Goal: Transaction & Acquisition: Purchase product/service

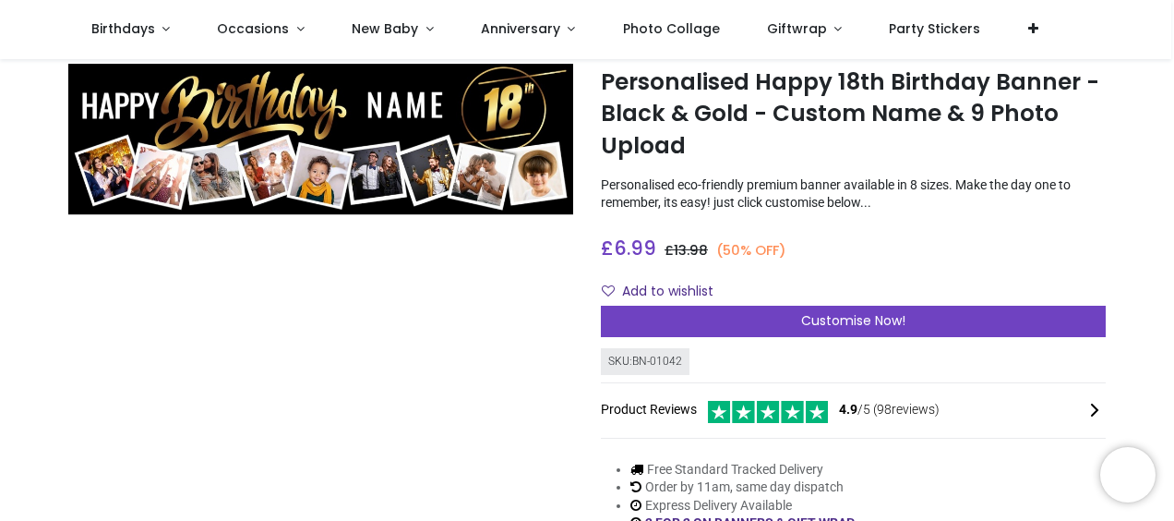
scroll to position [92, 0]
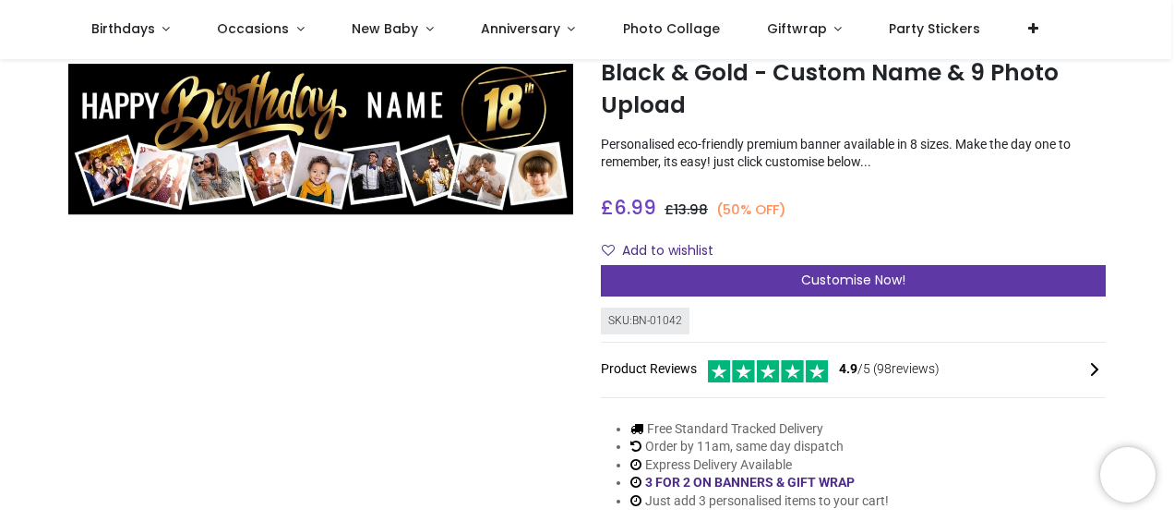
click at [835, 279] on span "Customise Now!" at bounding box center [853, 280] width 104 height 18
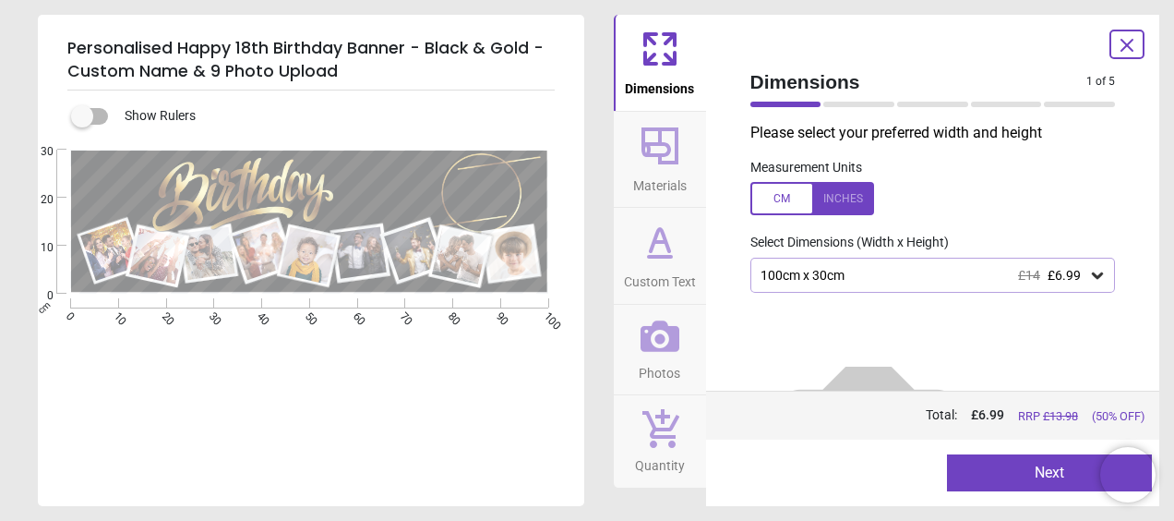
click at [645, 181] on span "Materials" at bounding box center [660, 182] width 54 height 28
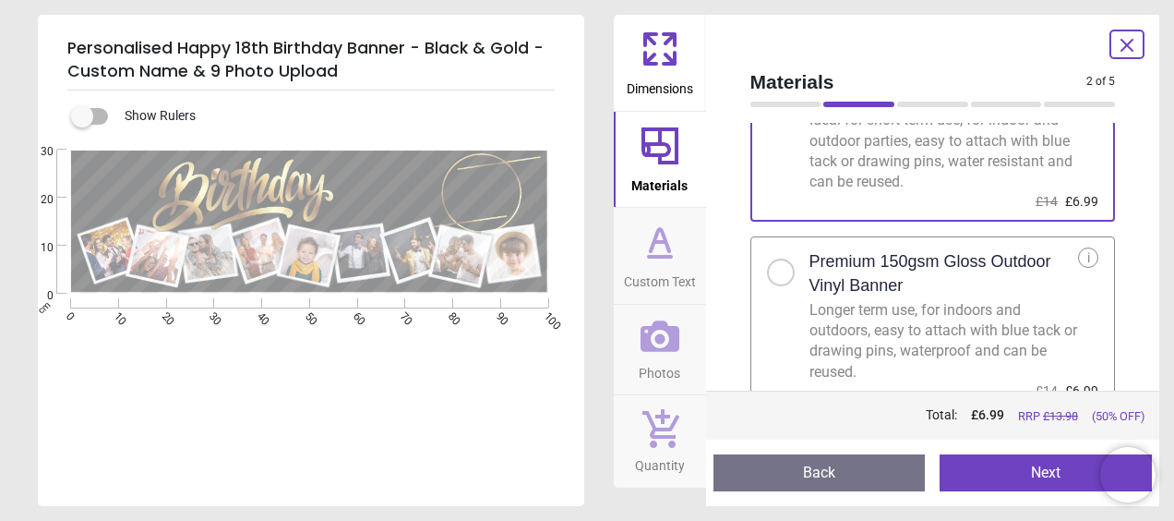
scroll to position [131, 0]
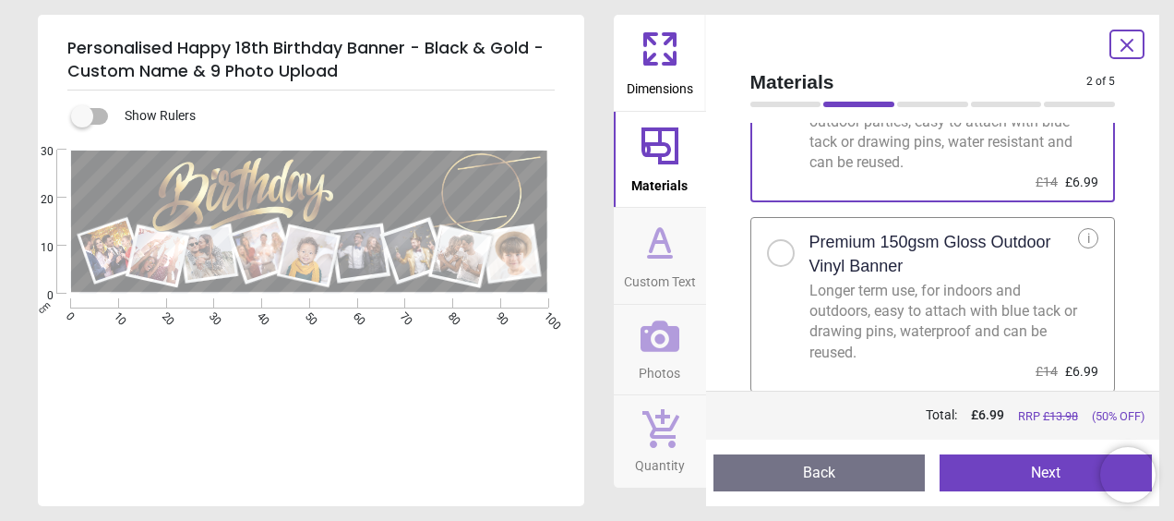
click at [680, 247] on icon at bounding box center [660, 242] width 44 height 44
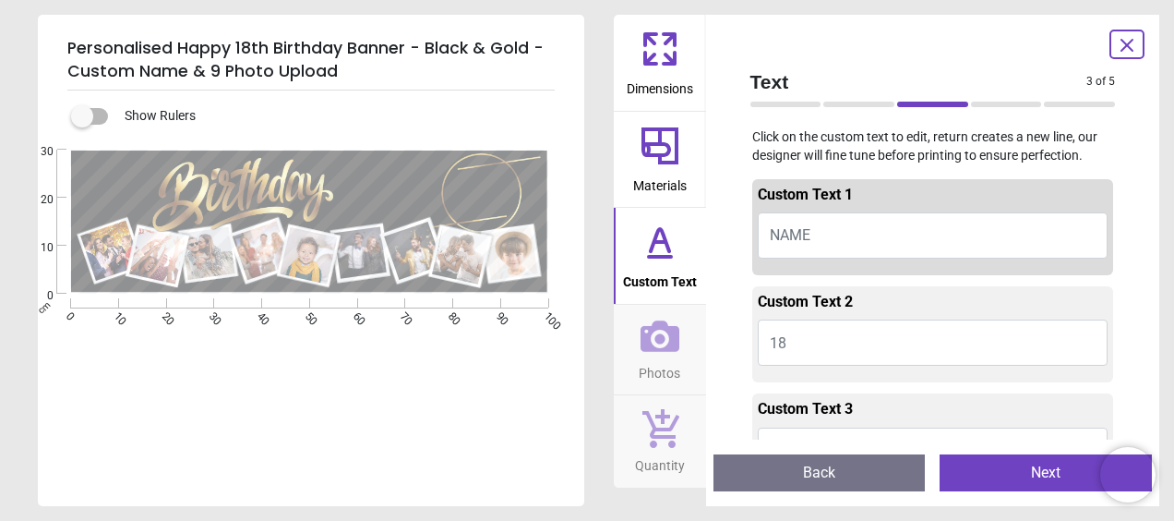
click at [672, 343] on icon at bounding box center [660, 335] width 39 height 31
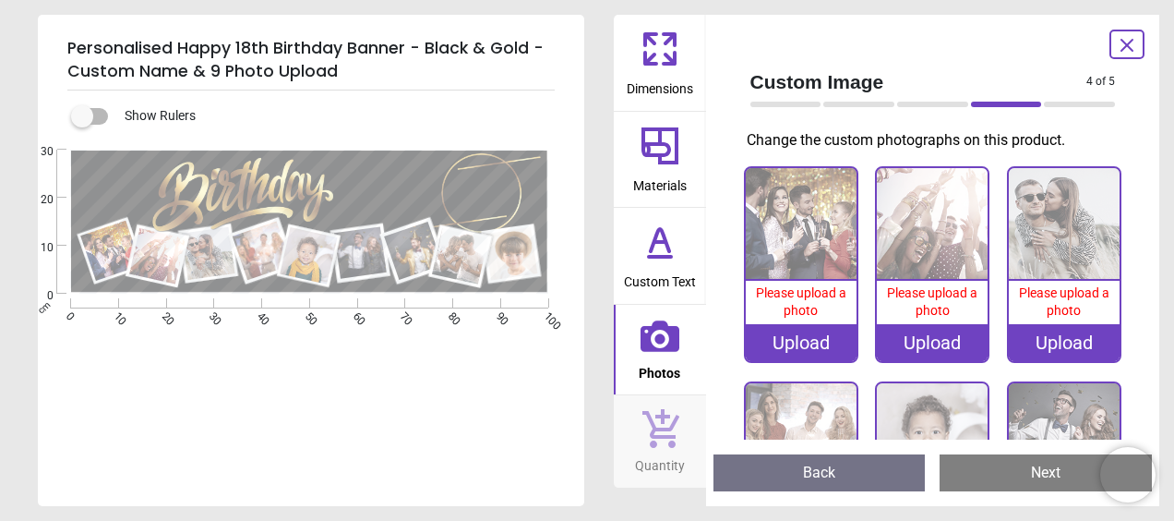
click at [788, 249] on img at bounding box center [801, 223] width 111 height 111
click at [798, 343] on div "Upload" at bounding box center [801, 342] width 111 height 37
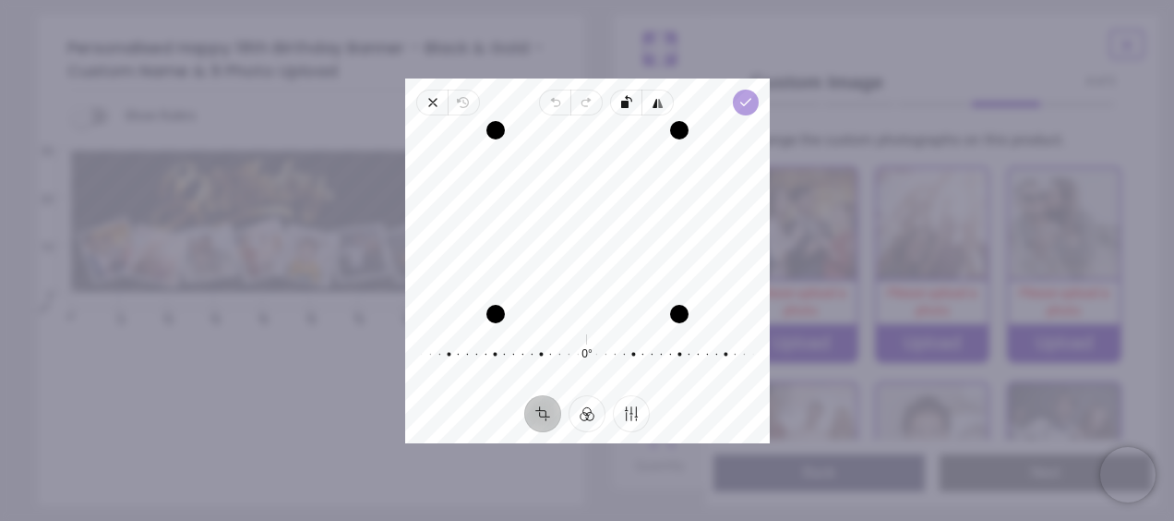
click at [744, 107] on icon "button" at bounding box center [745, 102] width 15 height 15
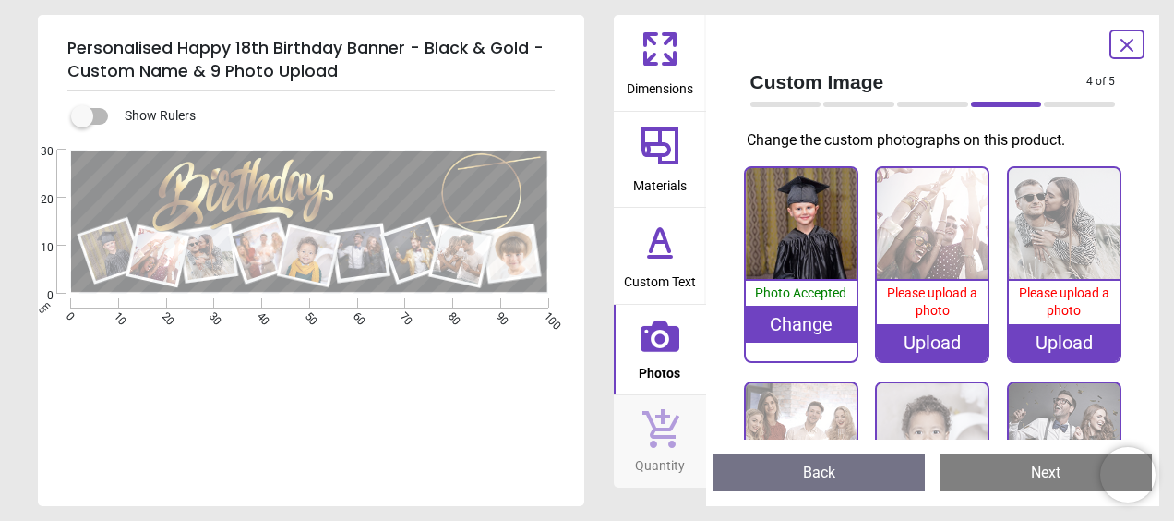
click at [922, 230] on img at bounding box center [932, 223] width 111 height 111
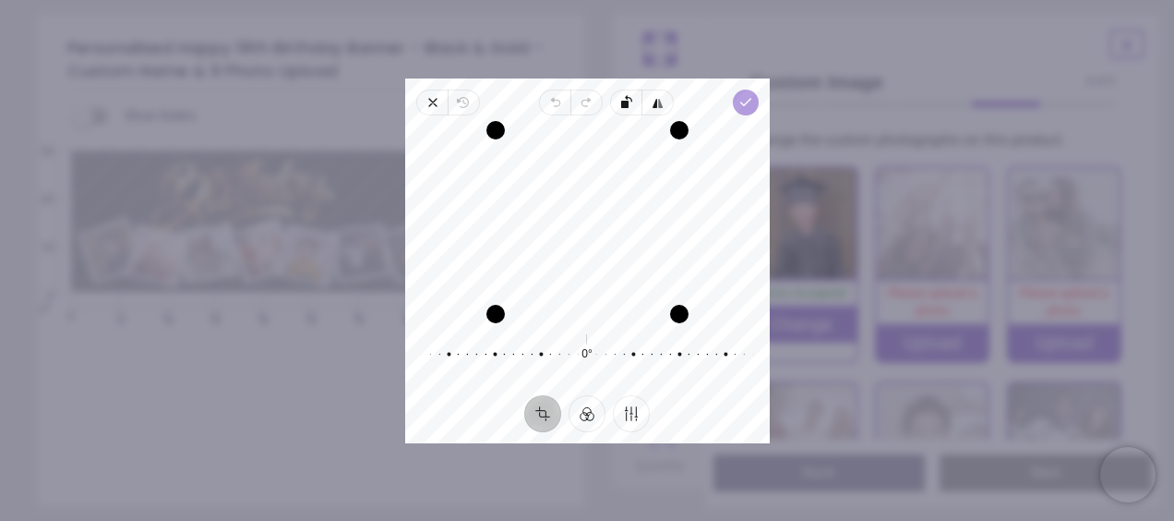
click at [744, 107] on icon "button" at bounding box center [745, 102] width 15 height 15
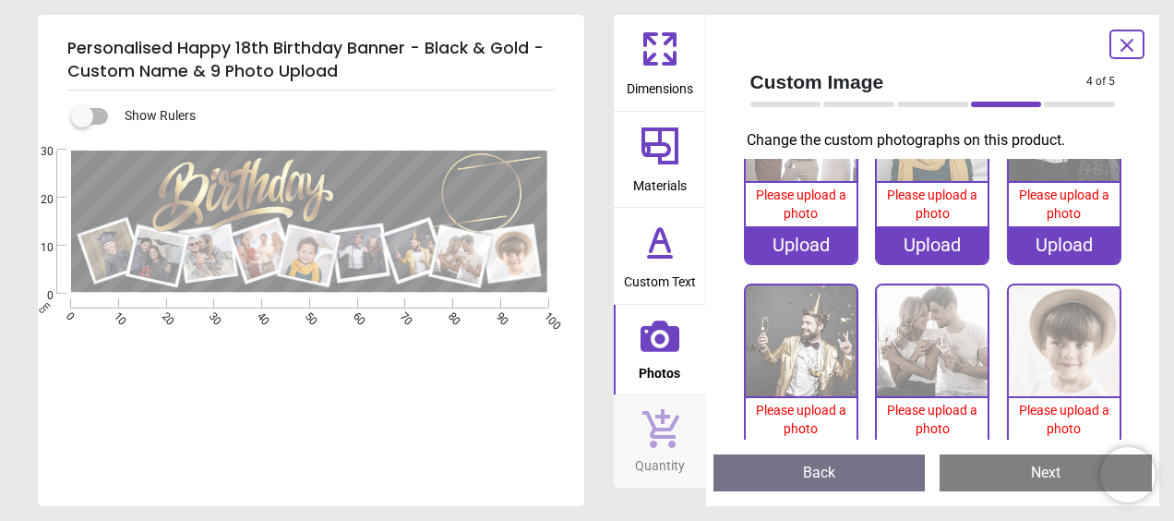
scroll to position [271, 0]
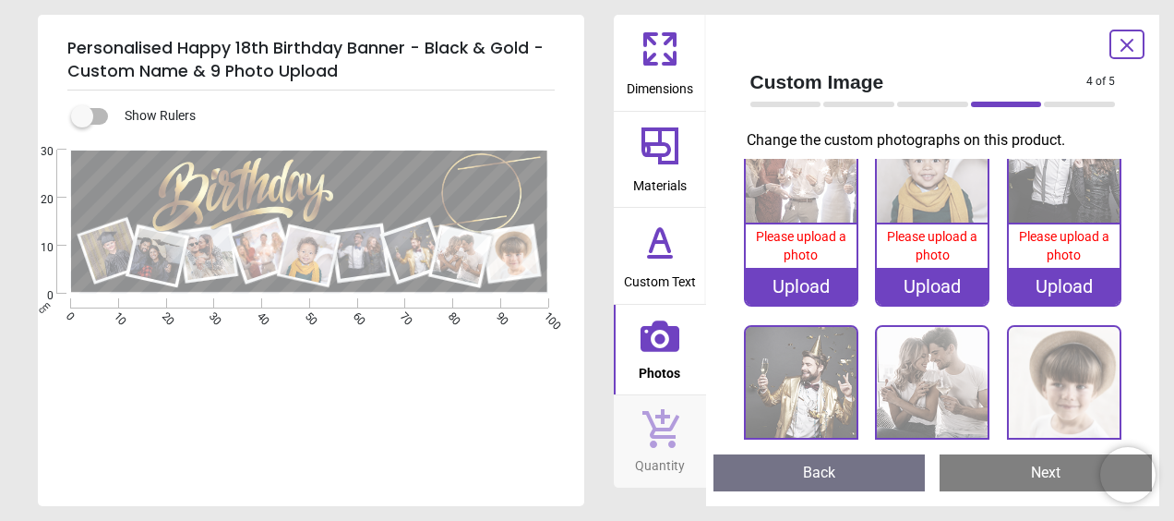
click at [82, 116] on label at bounding box center [82, 116] width 0 height 0
drag, startPoint x: 1131, startPoint y: 351, endPoint x: 1114, endPoint y: 425, distance: 75.7
click at [1114, 425] on div "Custom Image 4 of 5 4 of 6 Change the custom photographs on this product. 100% …" at bounding box center [933, 260] width 454 height 491
click at [643, 445] on icon at bounding box center [660, 427] width 39 height 41
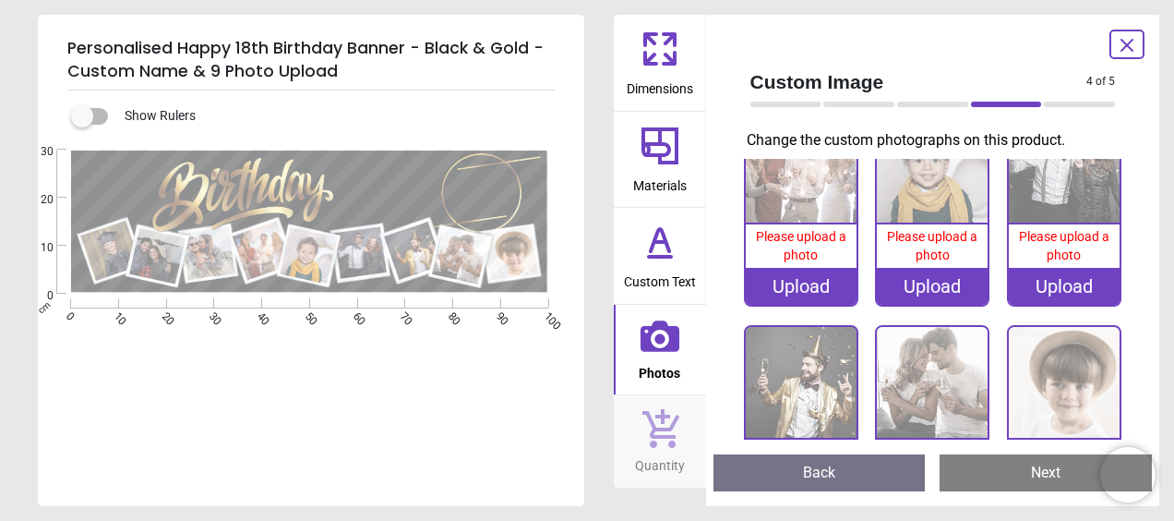
click at [672, 417] on icon at bounding box center [660, 427] width 39 height 41
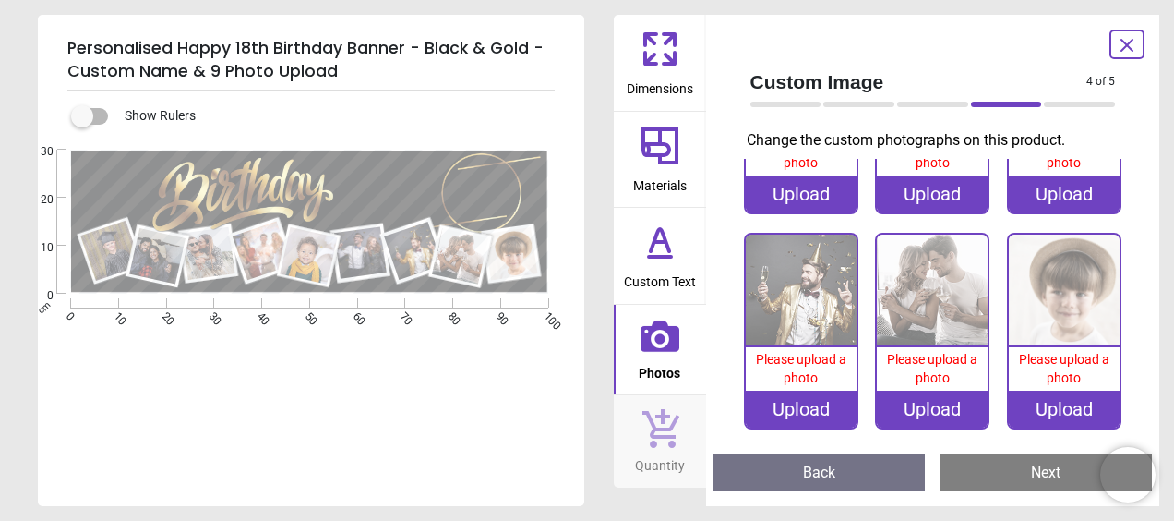
scroll to position [0, 0]
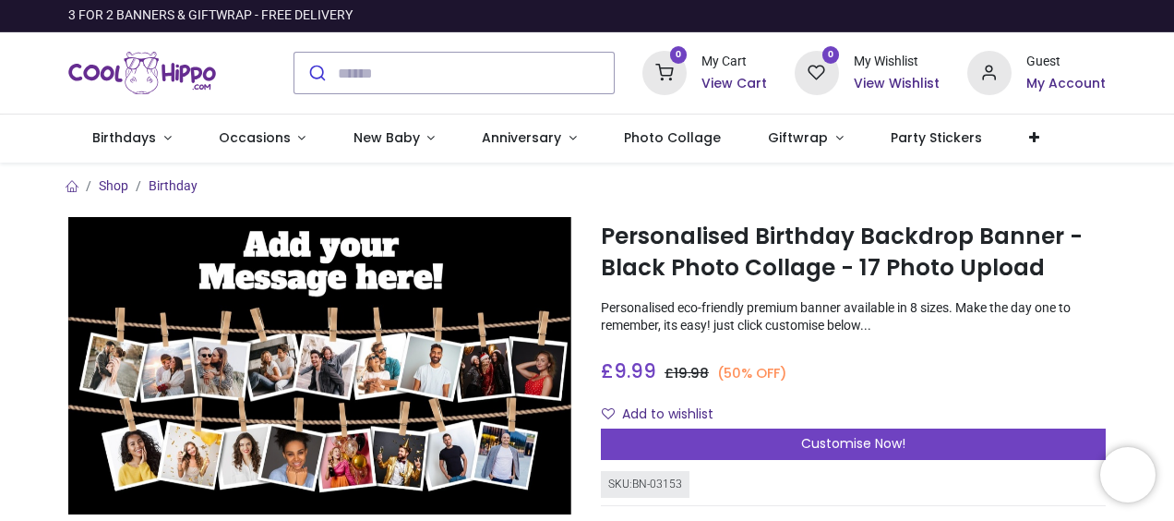
drag, startPoint x: 299, startPoint y: 191, endPoint x: 42, endPoint y: 308, distance: 282.2
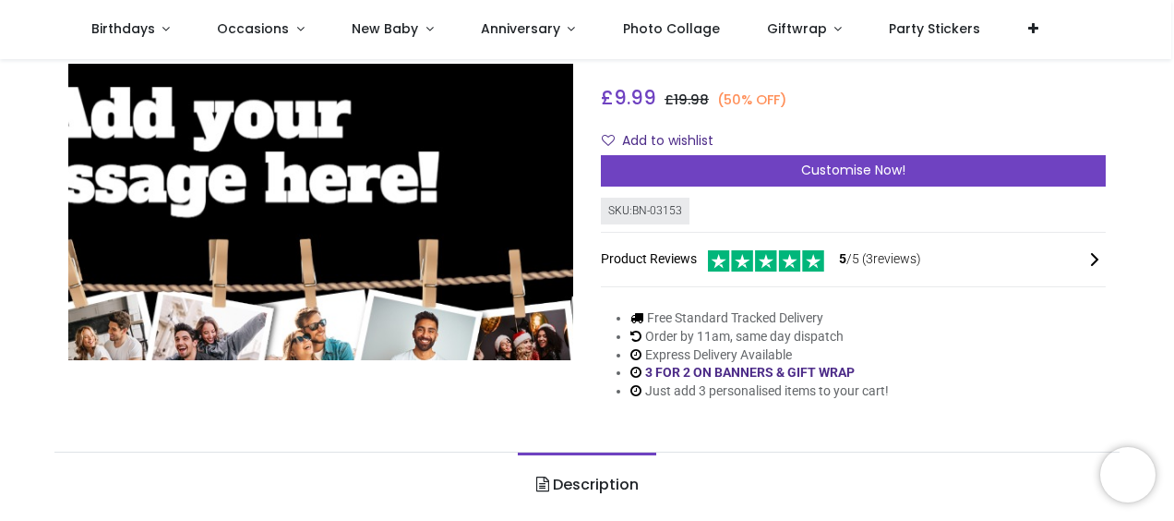
scroll to position [185, 0]
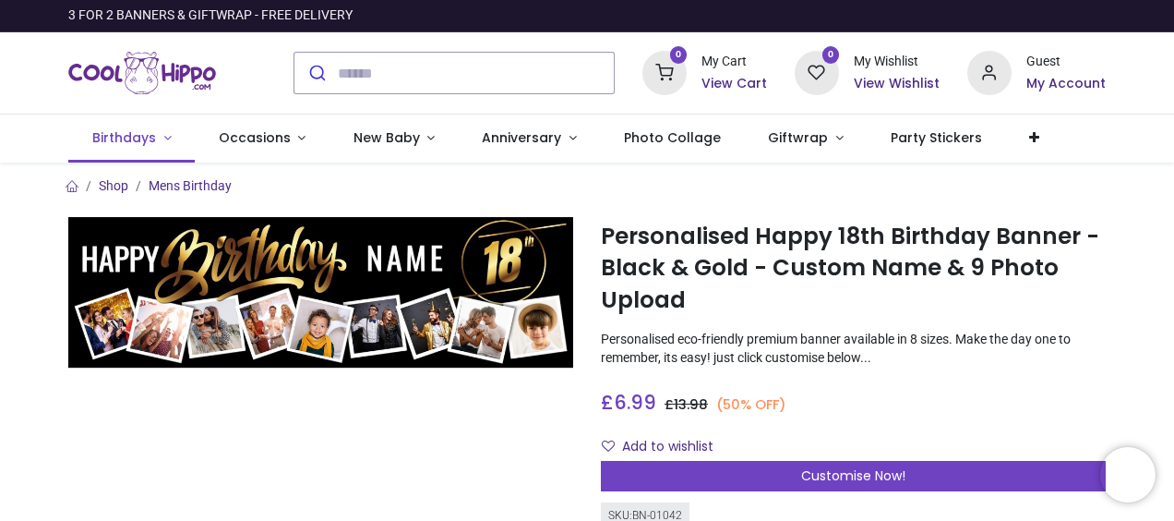
click at [127, 142] on span "Birthdays" at bounding box center [124, 137] width 64 height 18
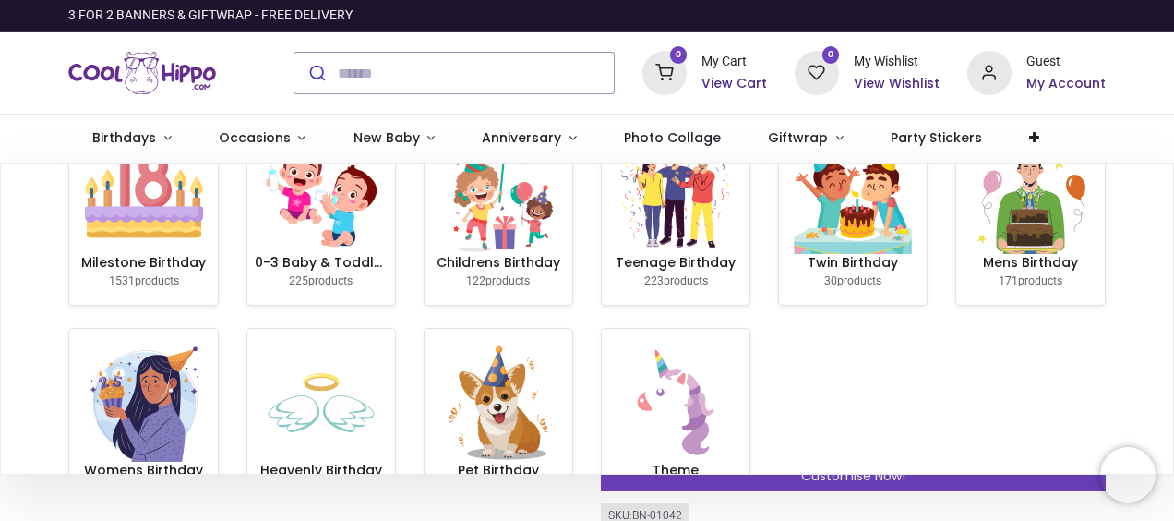
scroll to position [133, 0]
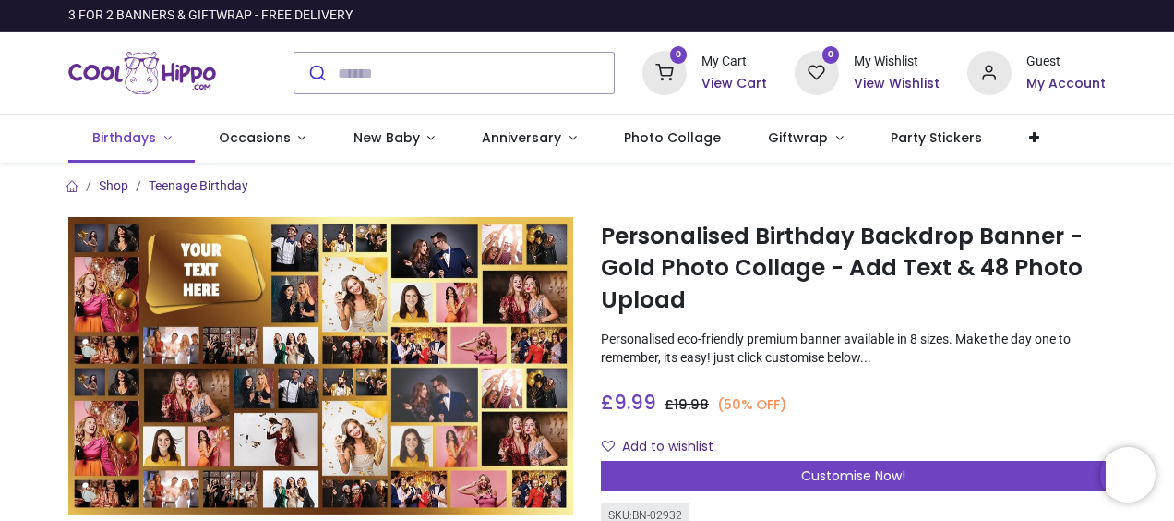
click at [152, 132] on span "Birthdays" at bounding box center [125, 137] width 67 height 18
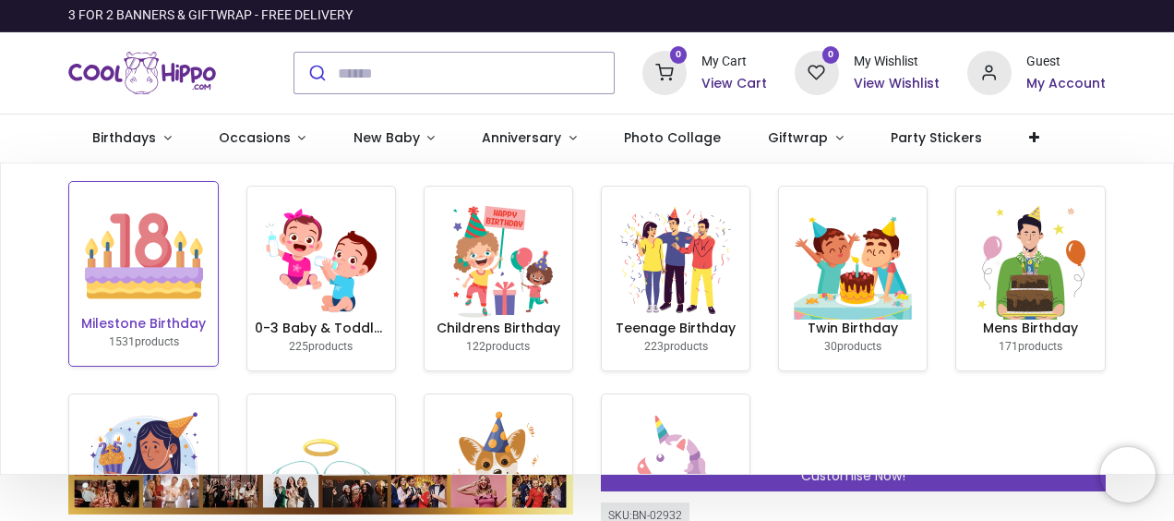
click at [147, 240] on img at bounding box center [144, 256] width 118 height 118
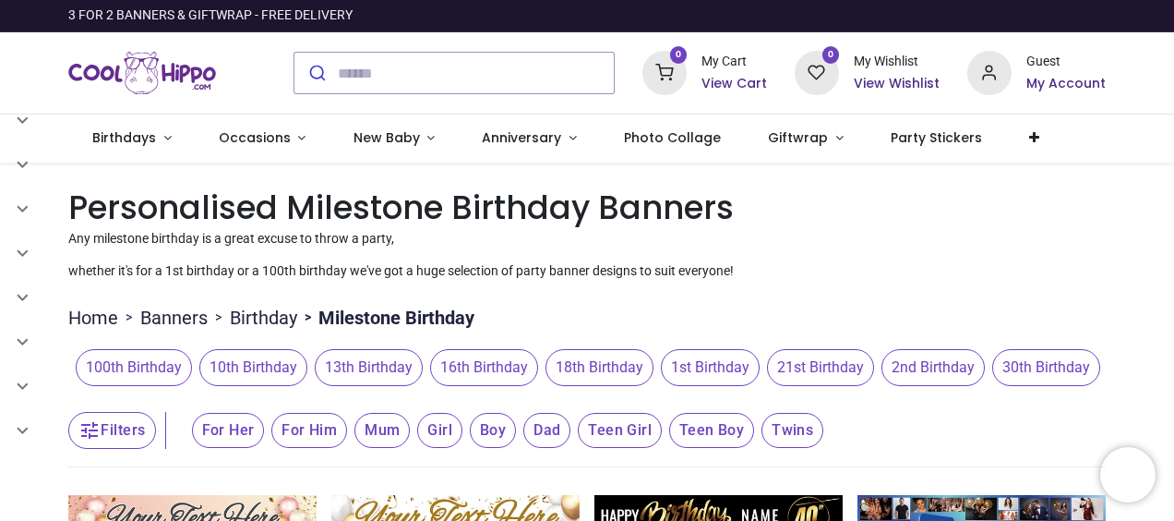
click at [581, 362] on span "18th Birthday" at bounding box center [600, 367] width 108 height 37
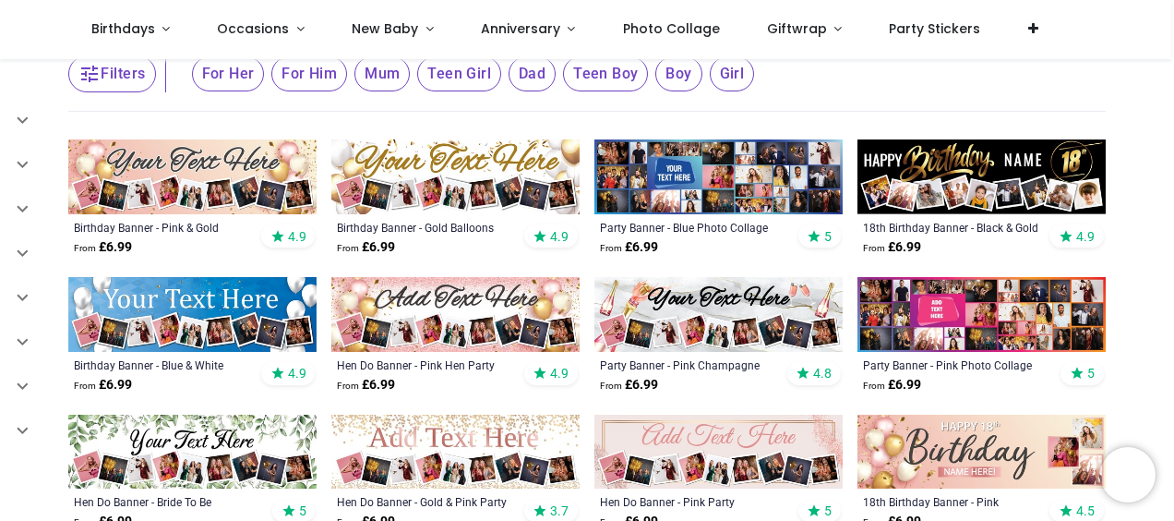
scroll to position [277, 0]
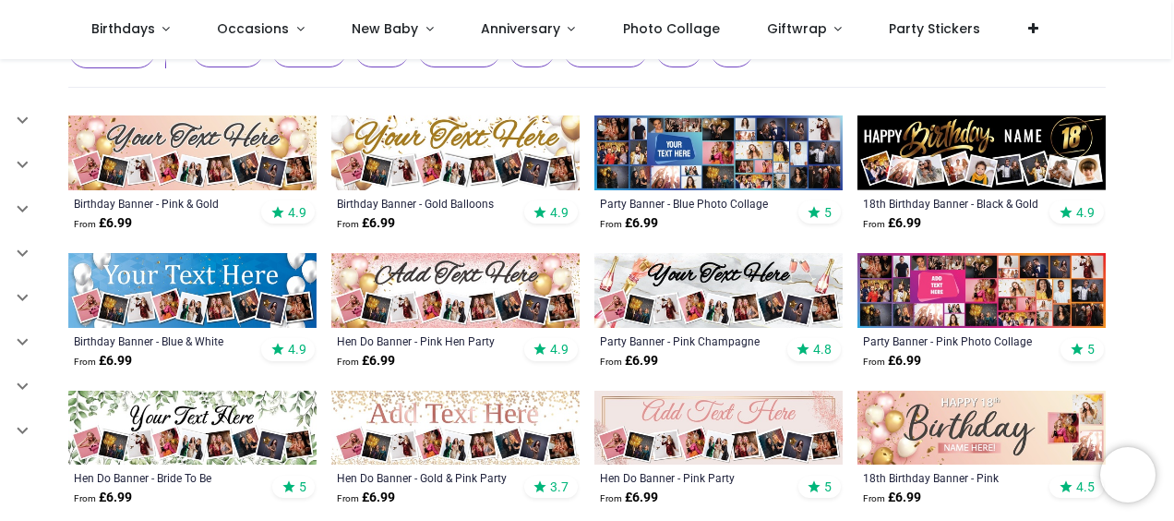
click at [947, 172] on img at bounding box center [982, 152] width 248 height 75
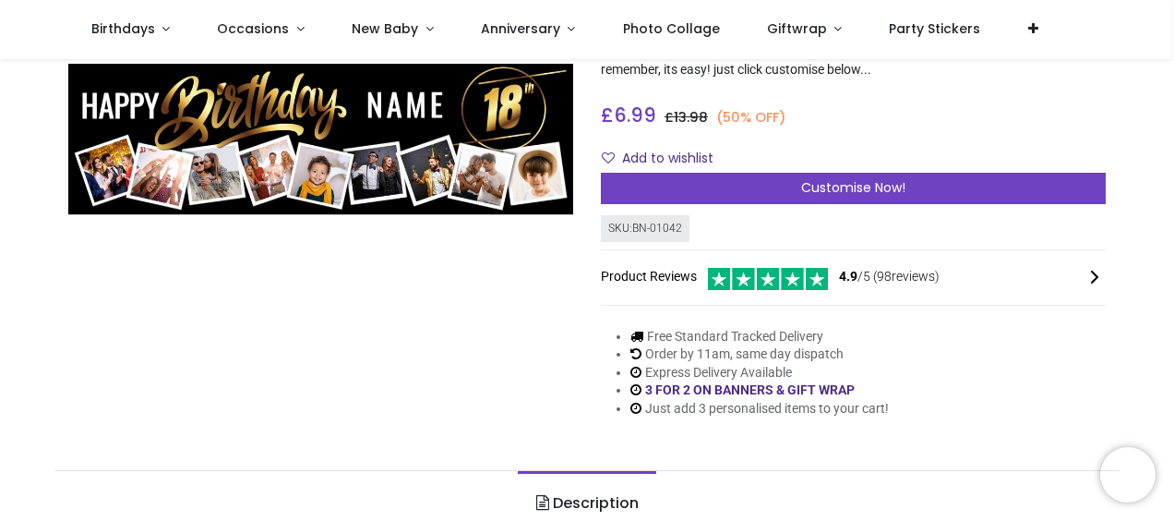
scroll to position [277, 0]
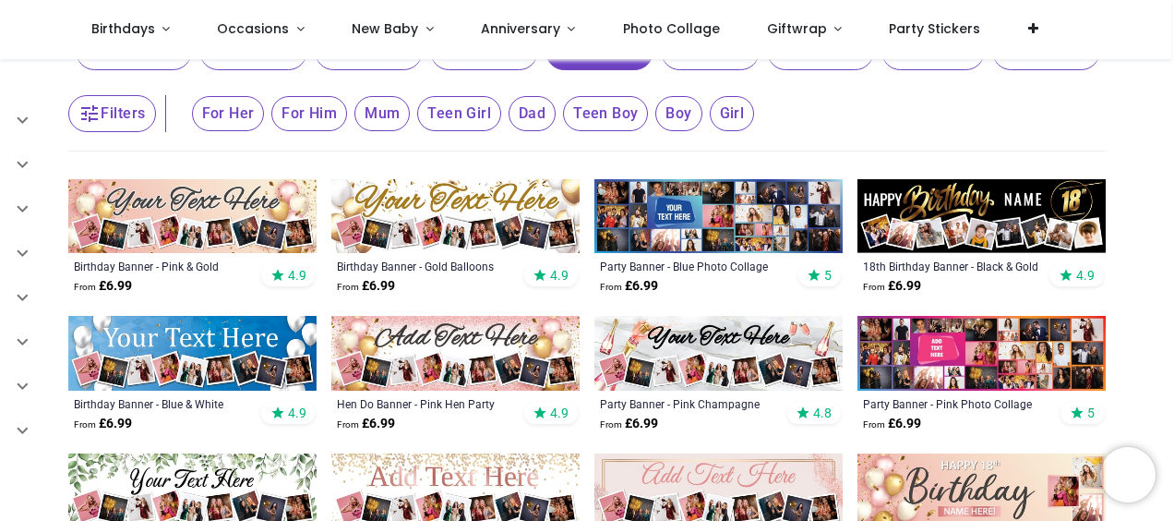
scroll to position [462, 0]
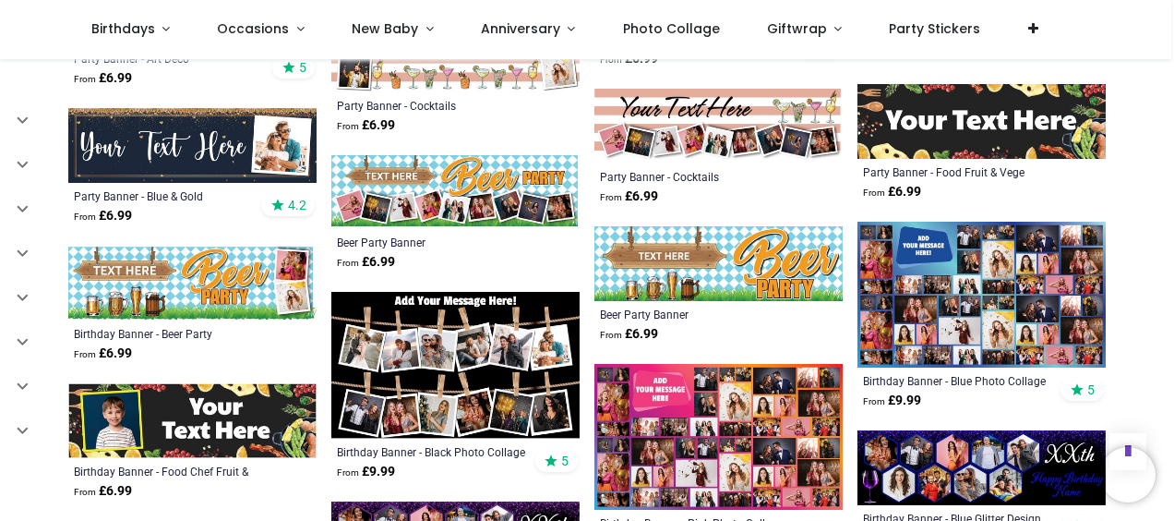
scroll to position [2770, 0]
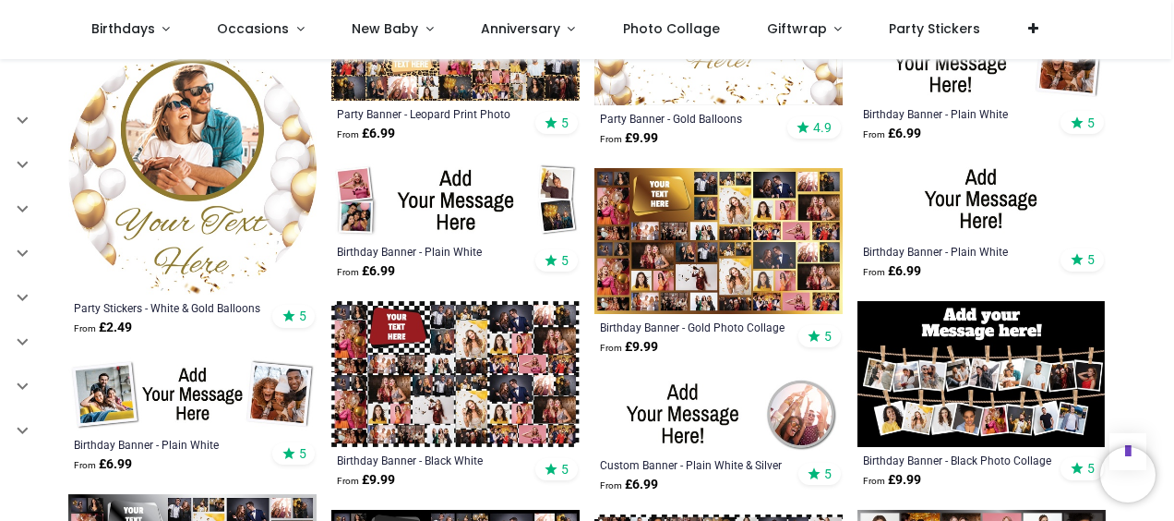
scroll to position [3601, 0]
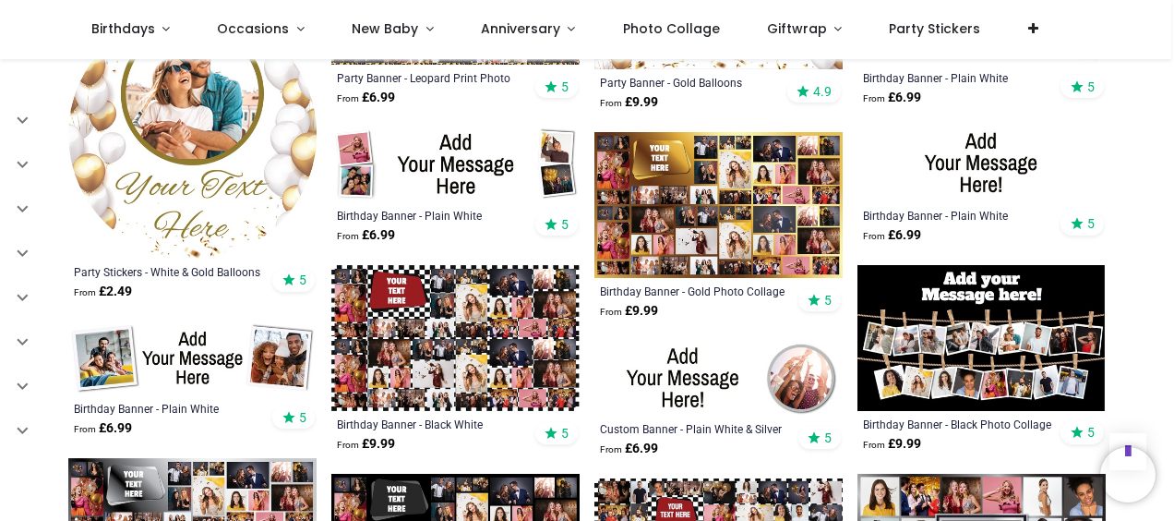
click at [995, 338] on img at bounding box center [982, 338] width 248 height 146
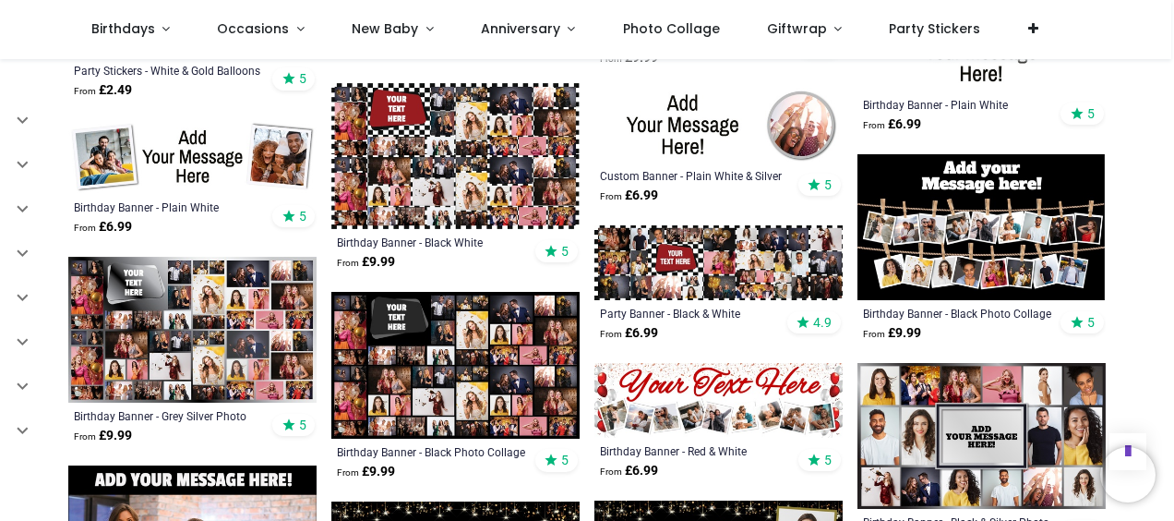
scroll to position [831, 0]
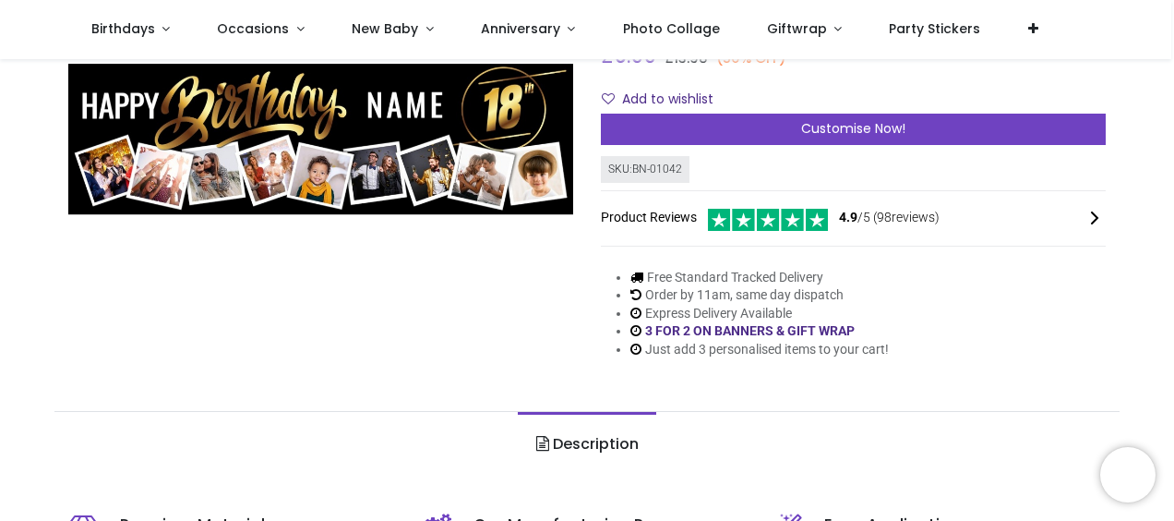
scroll to position [185, 0]
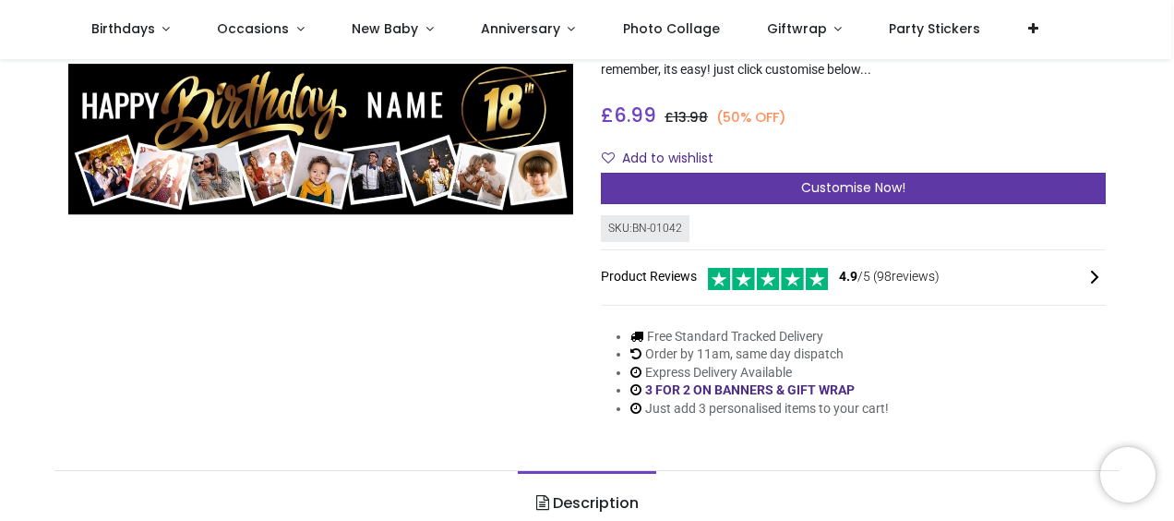
click at [870, 179] on span "Customise Now!" at bounding box center [853, 187] width 104 height 18
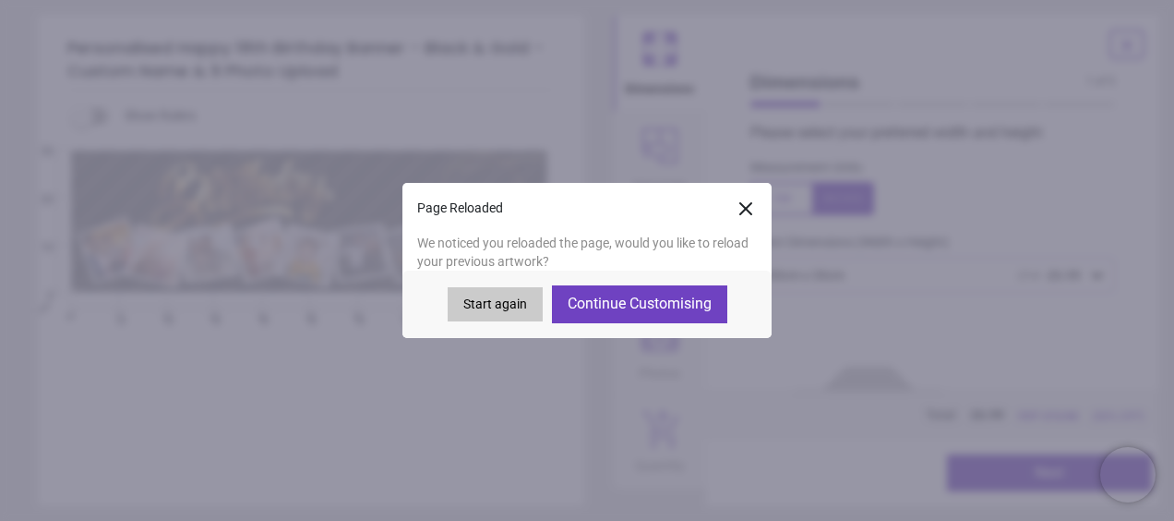
click at [629, 300] on button "Continue Customising" at bounding box center [639, 303] width 175 height 37
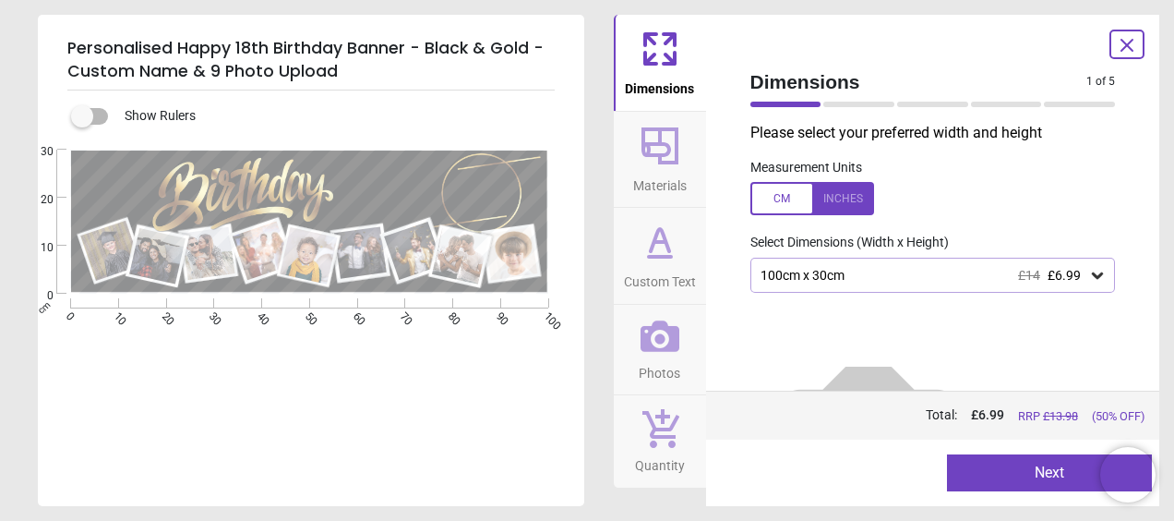
scroll to position [94, 0]
